Goal: Task Accomplishment & Management: Use online tool/utility

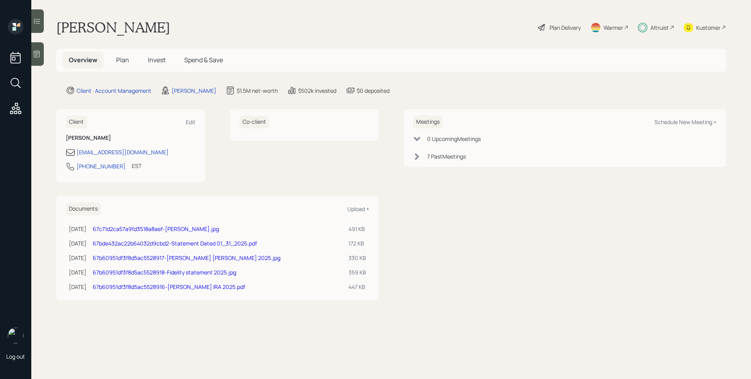
click at [133, 59] on h5 "Plan" at bounding box center [122, 60] width 25 height 17
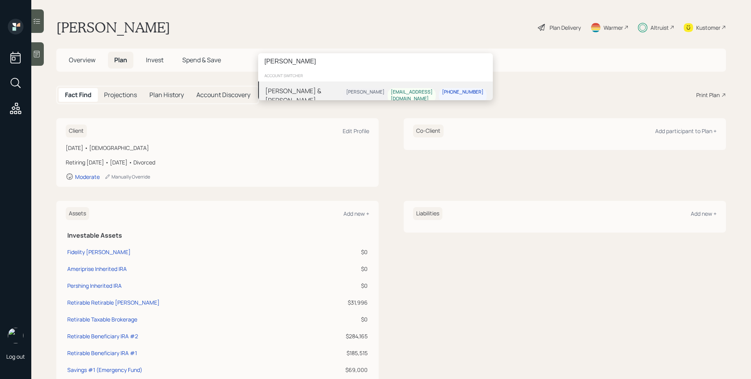
type input "[PERSON_NAME]"
click at [316, 92] on div "[PERSON_NAME] & [PERSON_NAME]" at bounding box center [304, 95] width 78 height 19
